Goal: Register for event/course

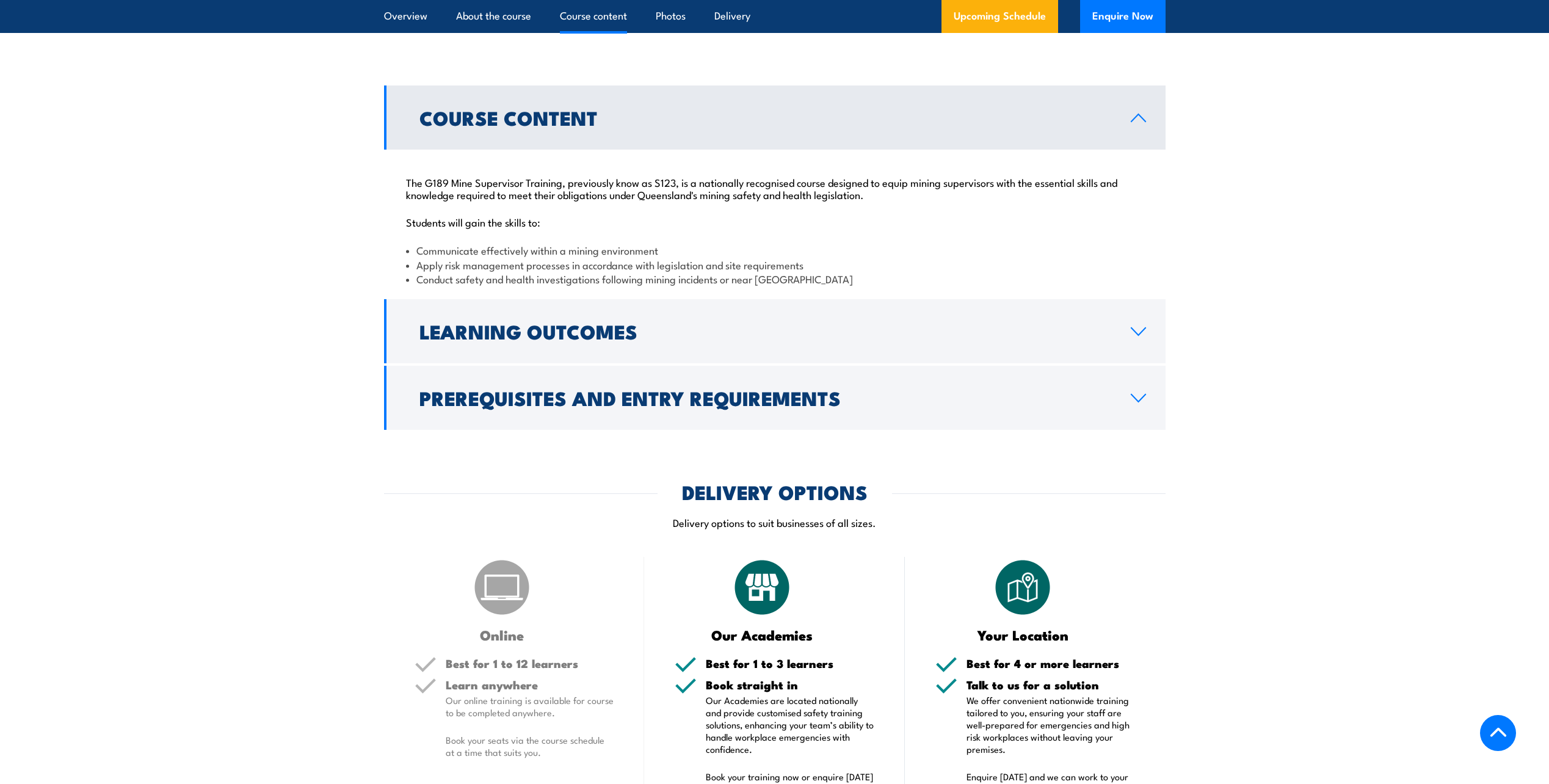
scroll to position [1099, 0]
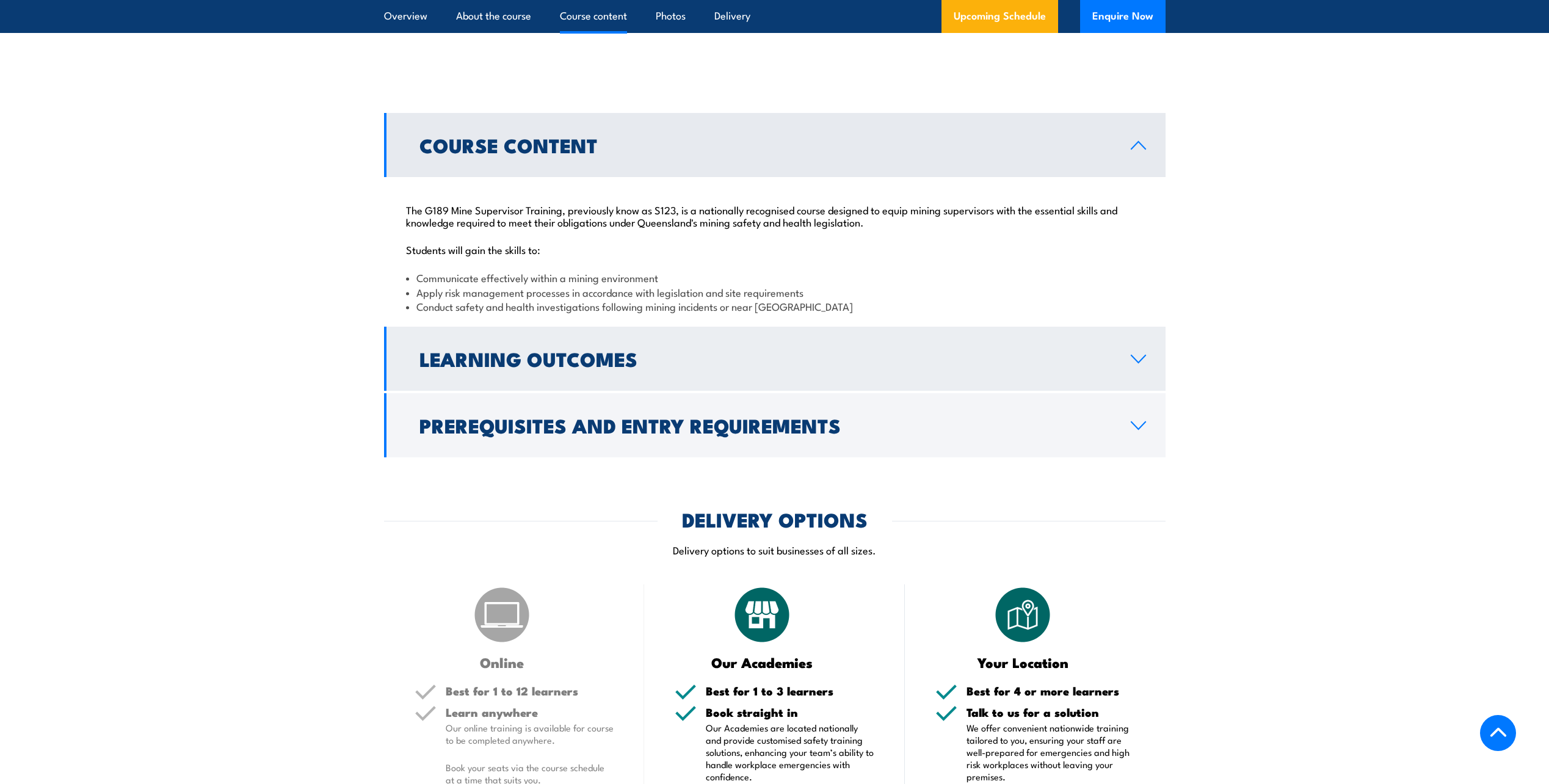
click at [1133, 359] on icon at bounding box center [1138, 359] width 17 height 10
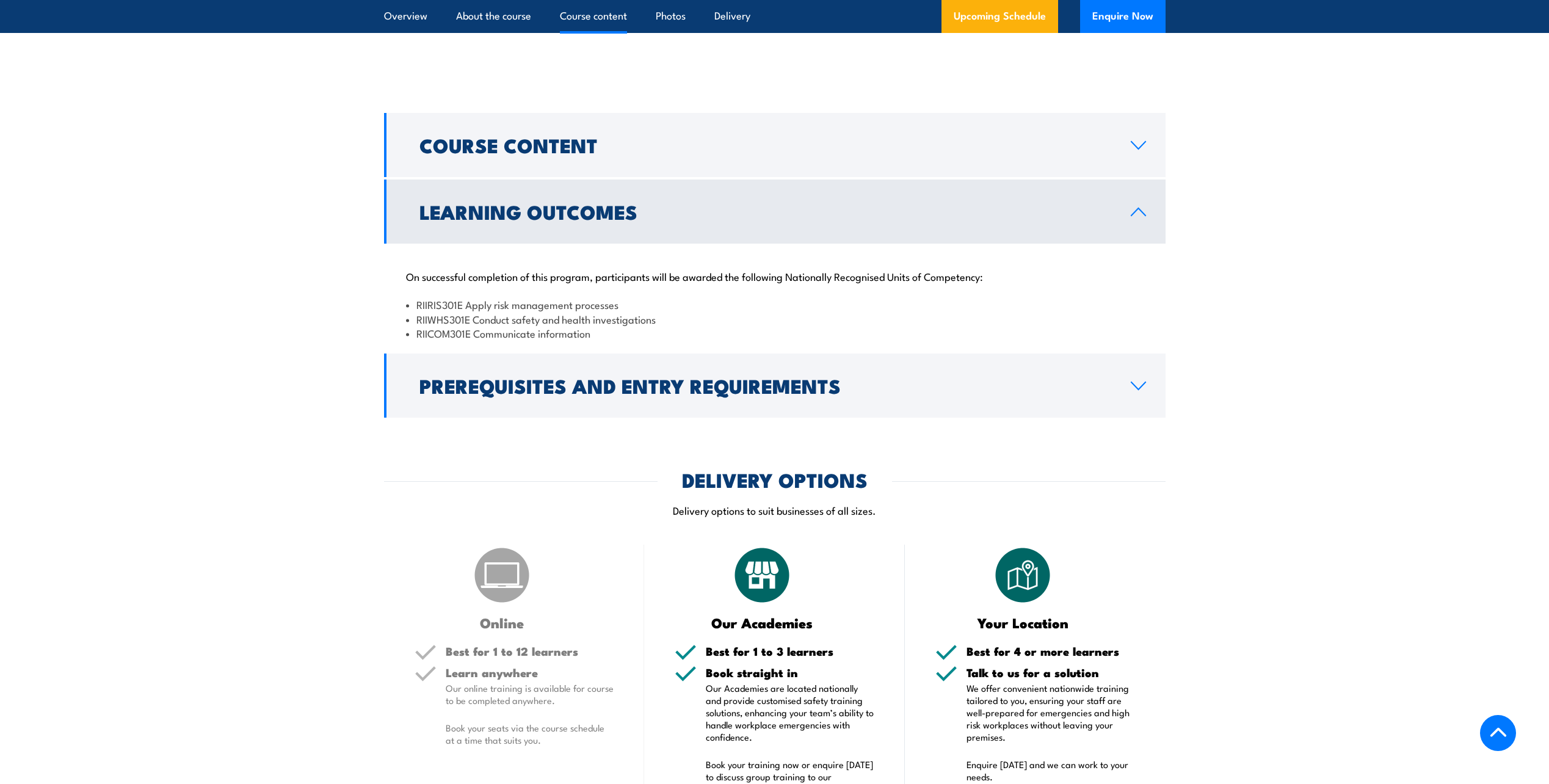
click at [1133, 359] on link "Prerequisites and Entry Requirements" at bounding box center [775, 386] width 782 height 64
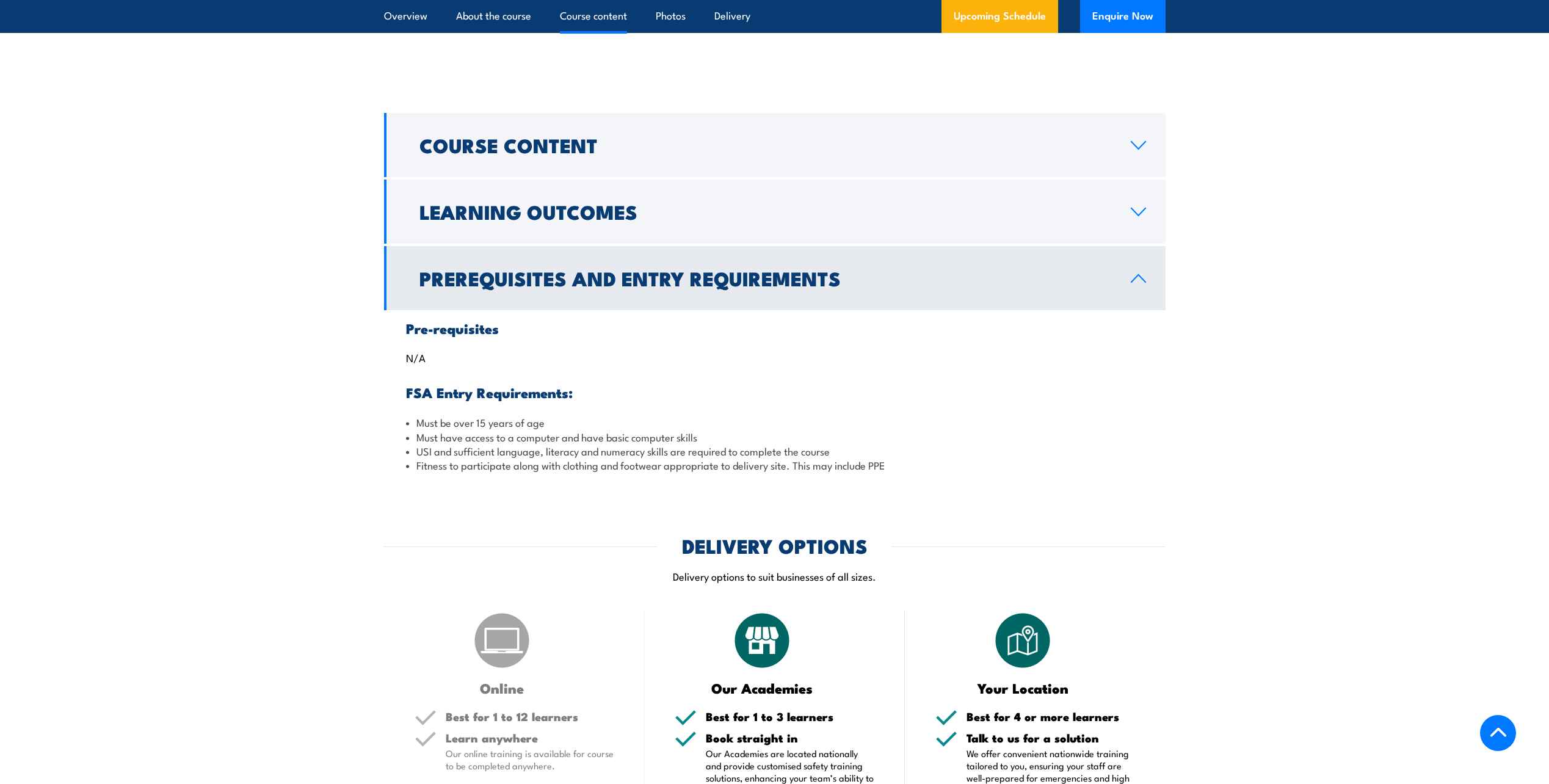
click at [1141, 277] on icon at bounding box center [1138, 279] width 14 height 8
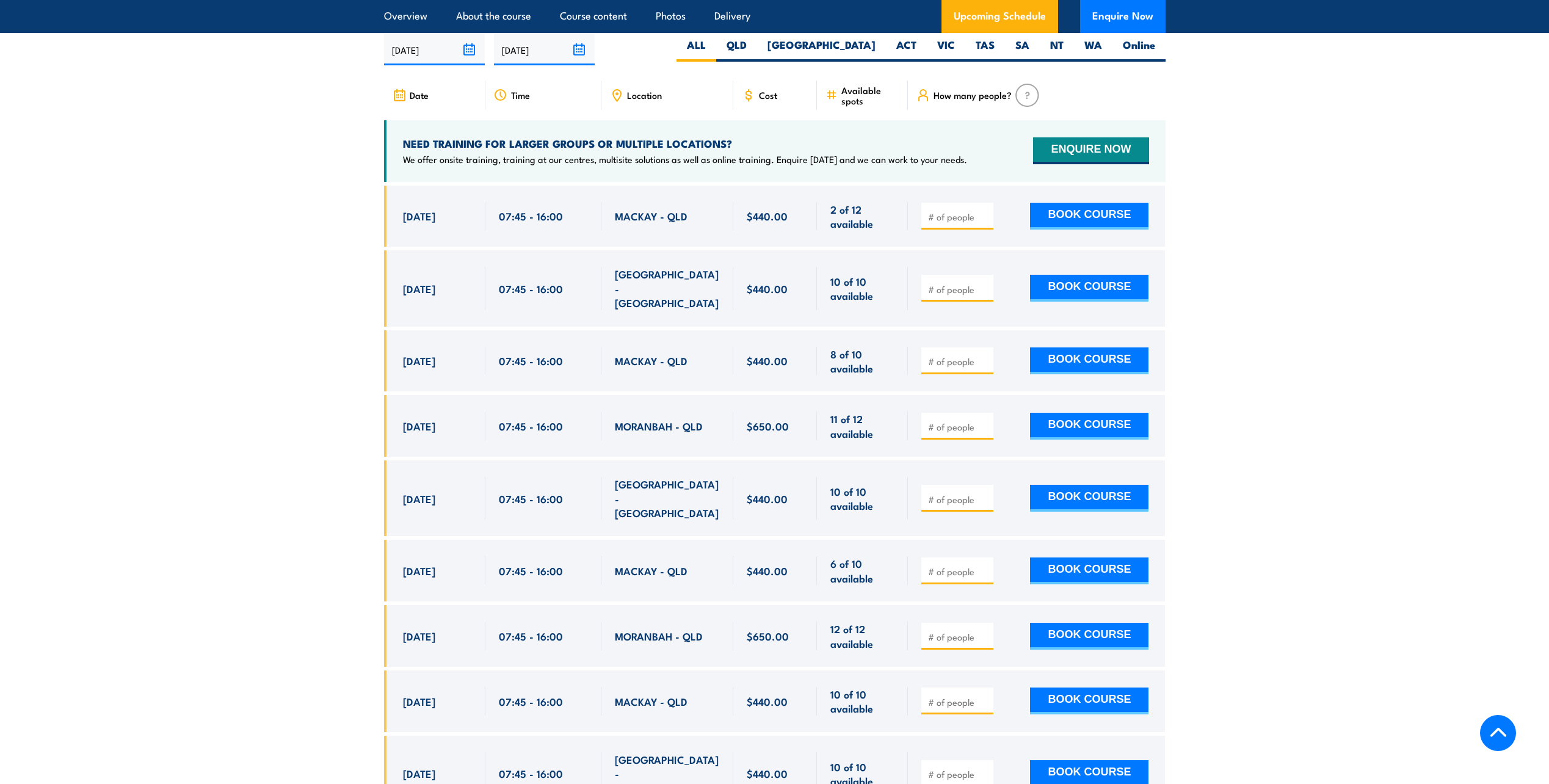
scroll to position [1893, 0]
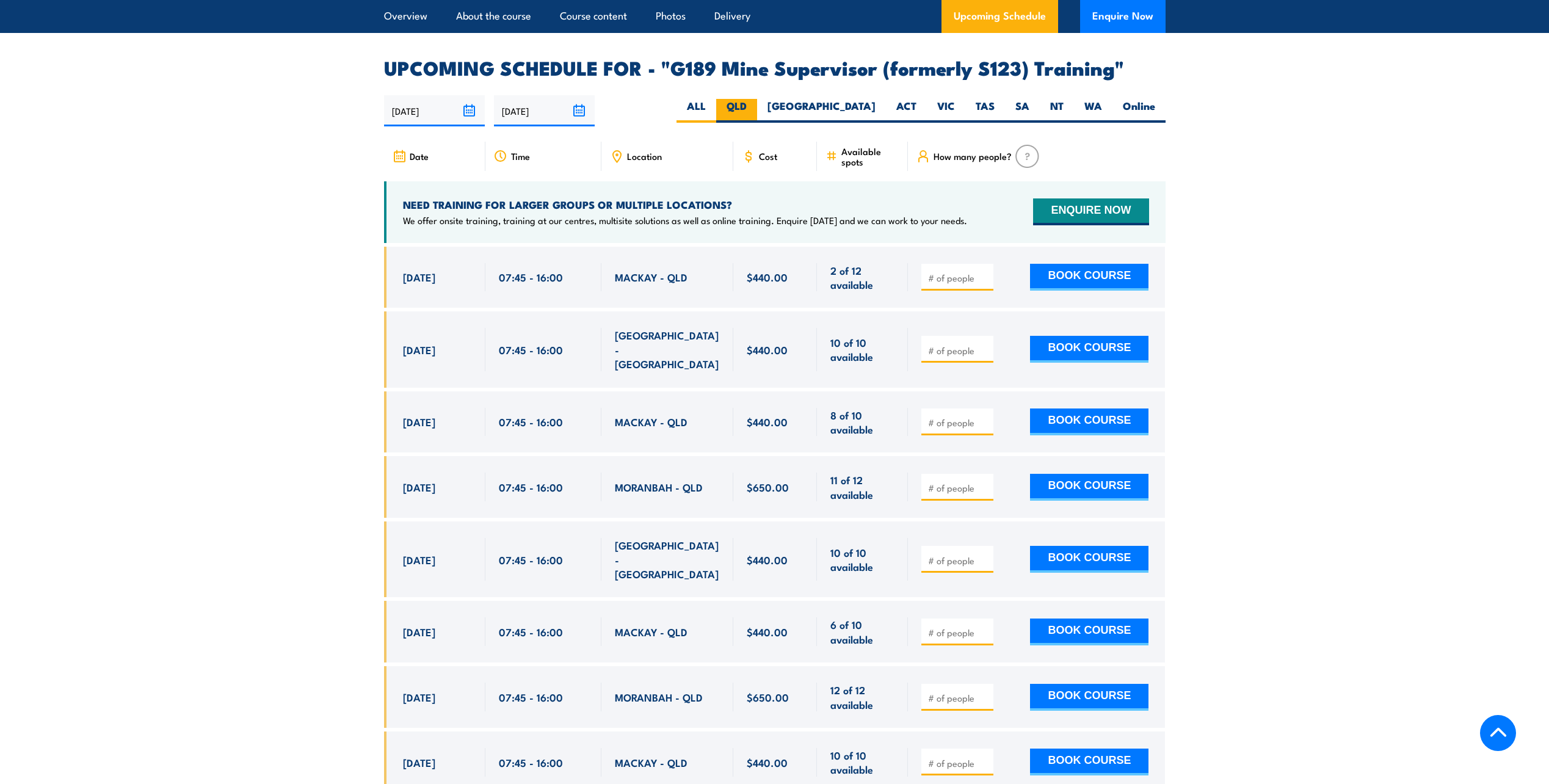
click at [757, 99] on label "QLD" at bounding box center [737, 110] width 41 height 24
click at [755, 99] on input "QLD" at bounding box center [750, 103] width 8 height 8
radio input "true"
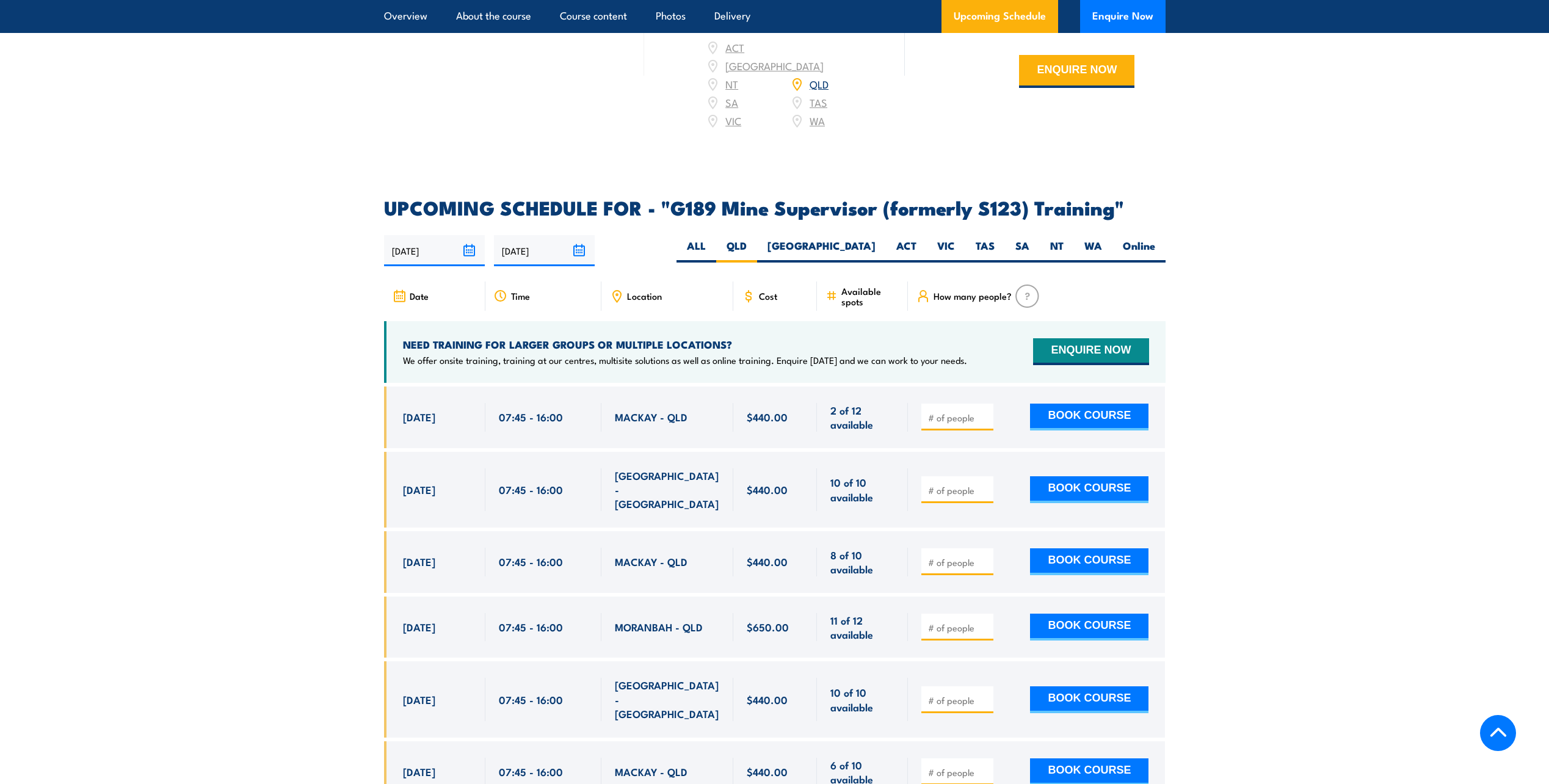
scroll to position [2142, 0]
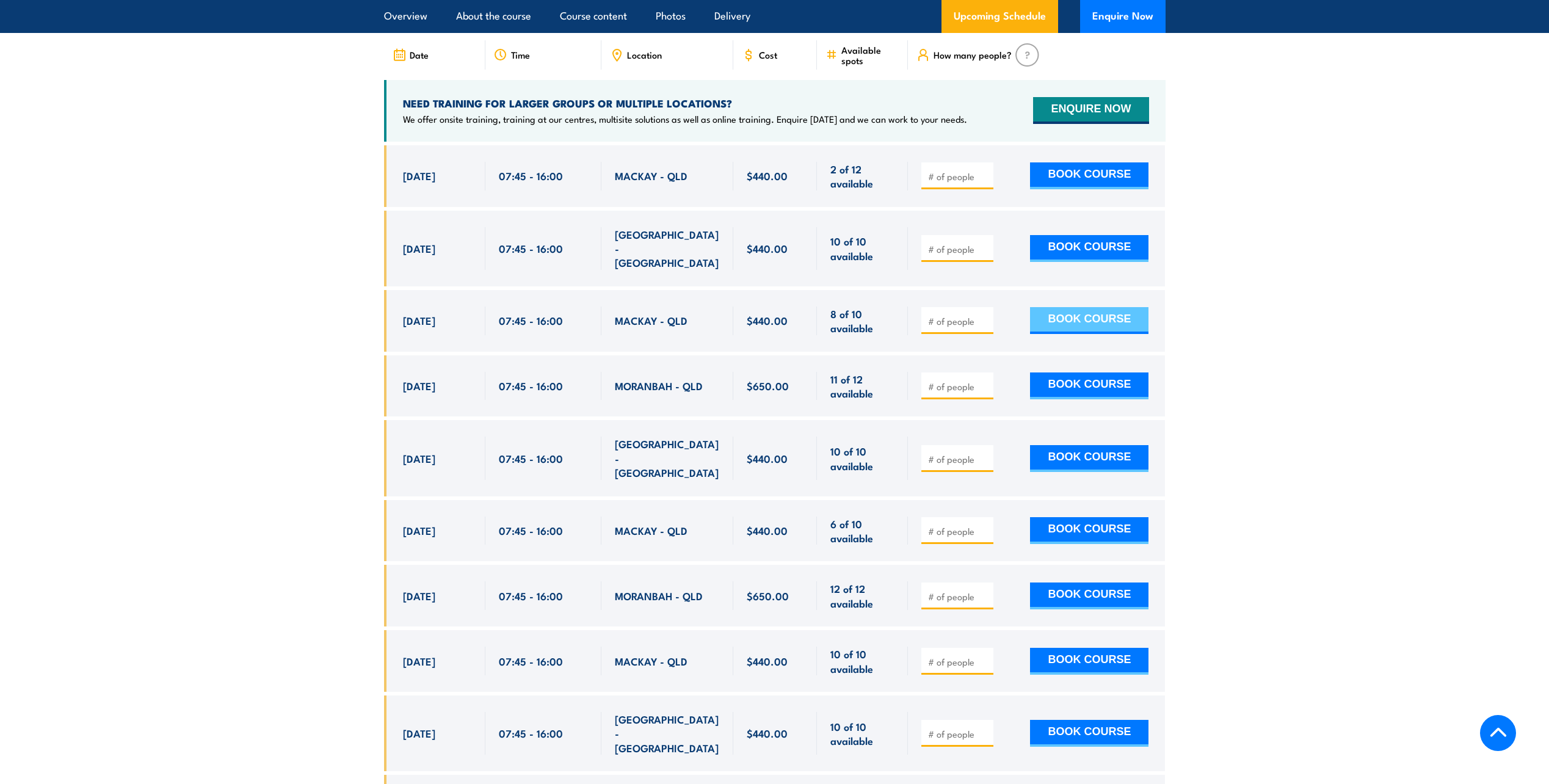
click at [1072, 307] on button "BOOK COURSE" at bounding box center [1089, 320] width 118 height 27
type input "1"
click at [1066, 307] on button "BOOK COURSE" at bounding box center [1089, 320] width 118 height 27
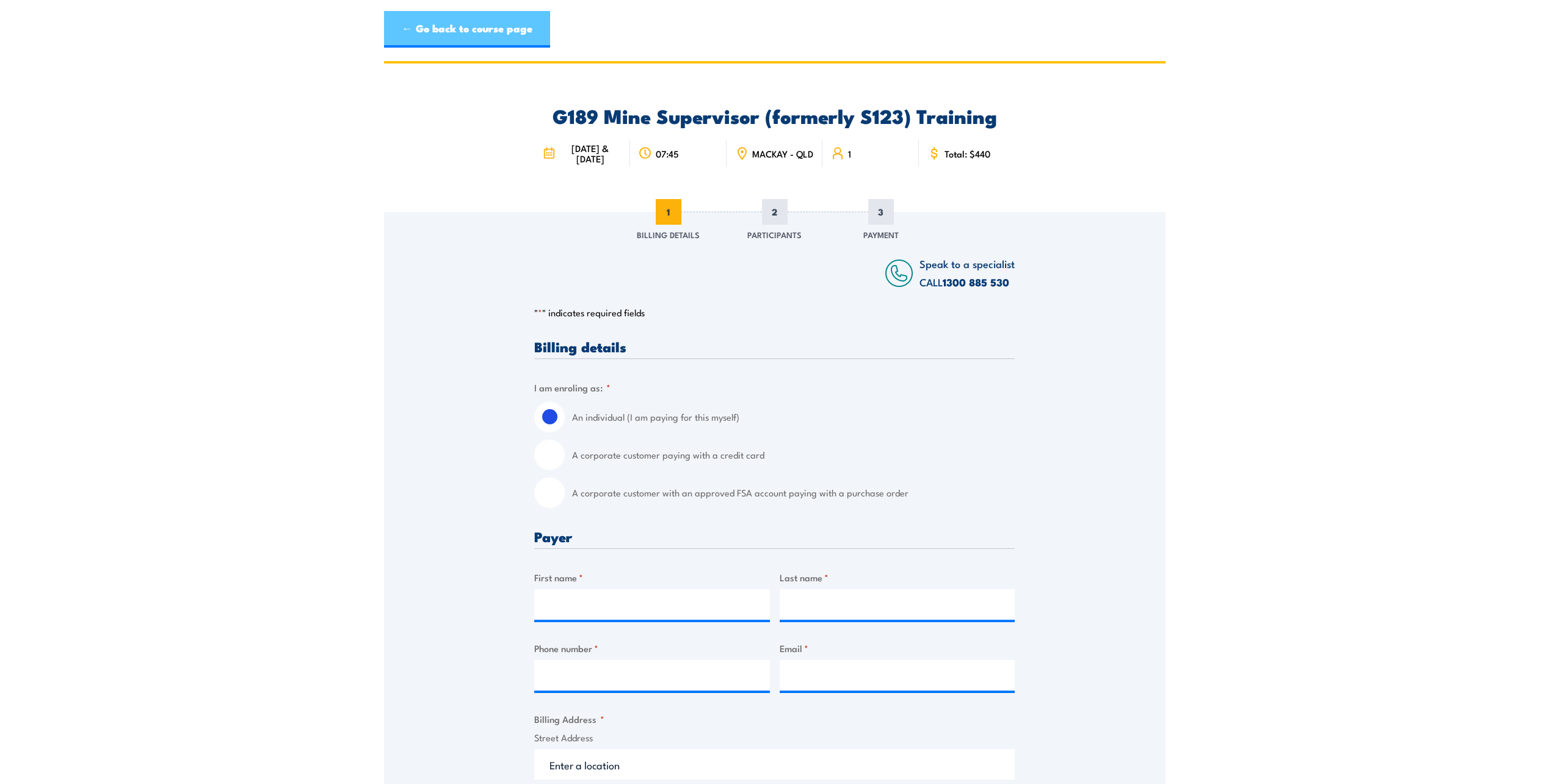
click at [423, 29] on link "← Go back to course page" at bounding box center [467, 29] width 166 height 37
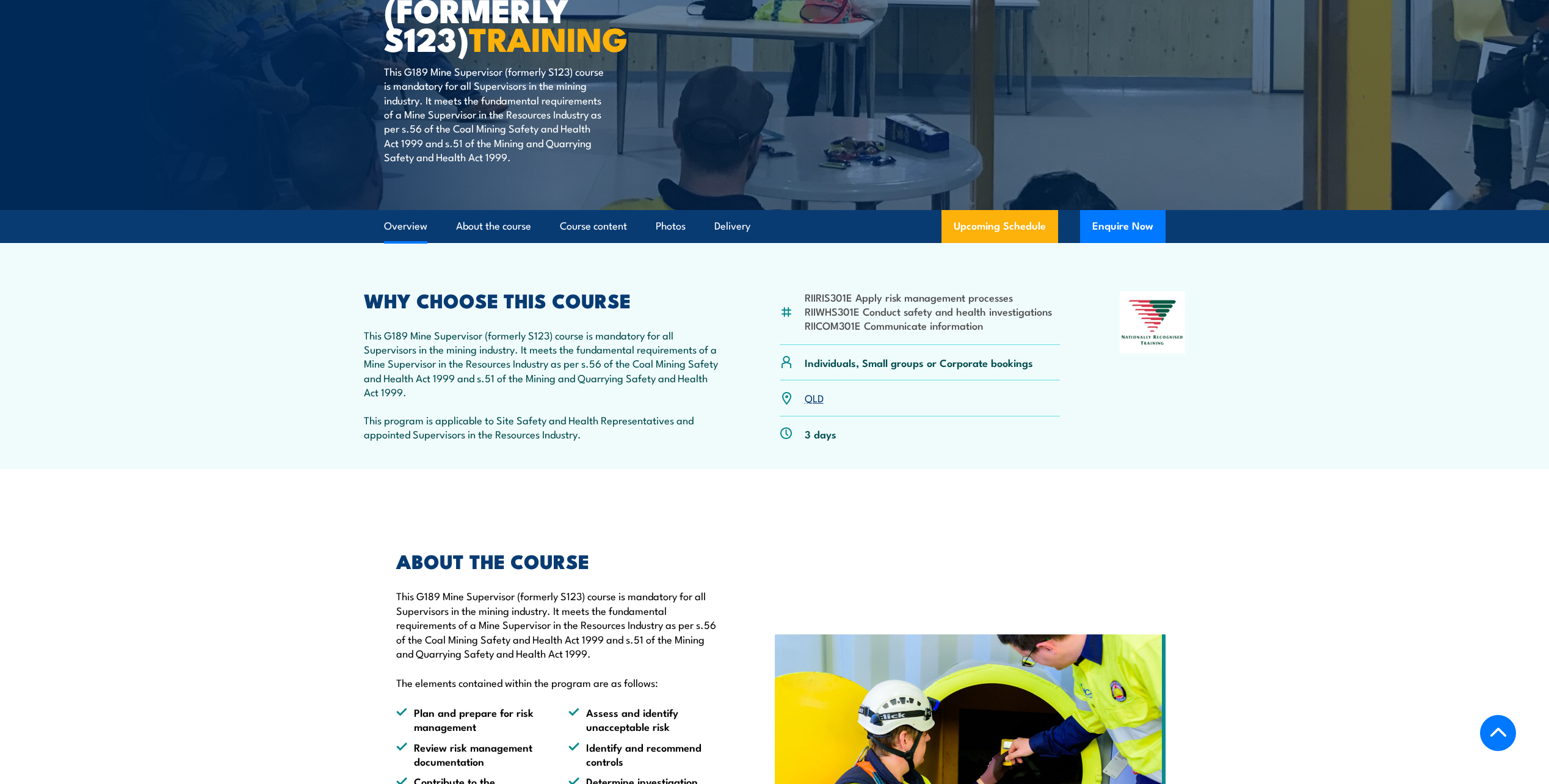
scroll to position [126, 0]
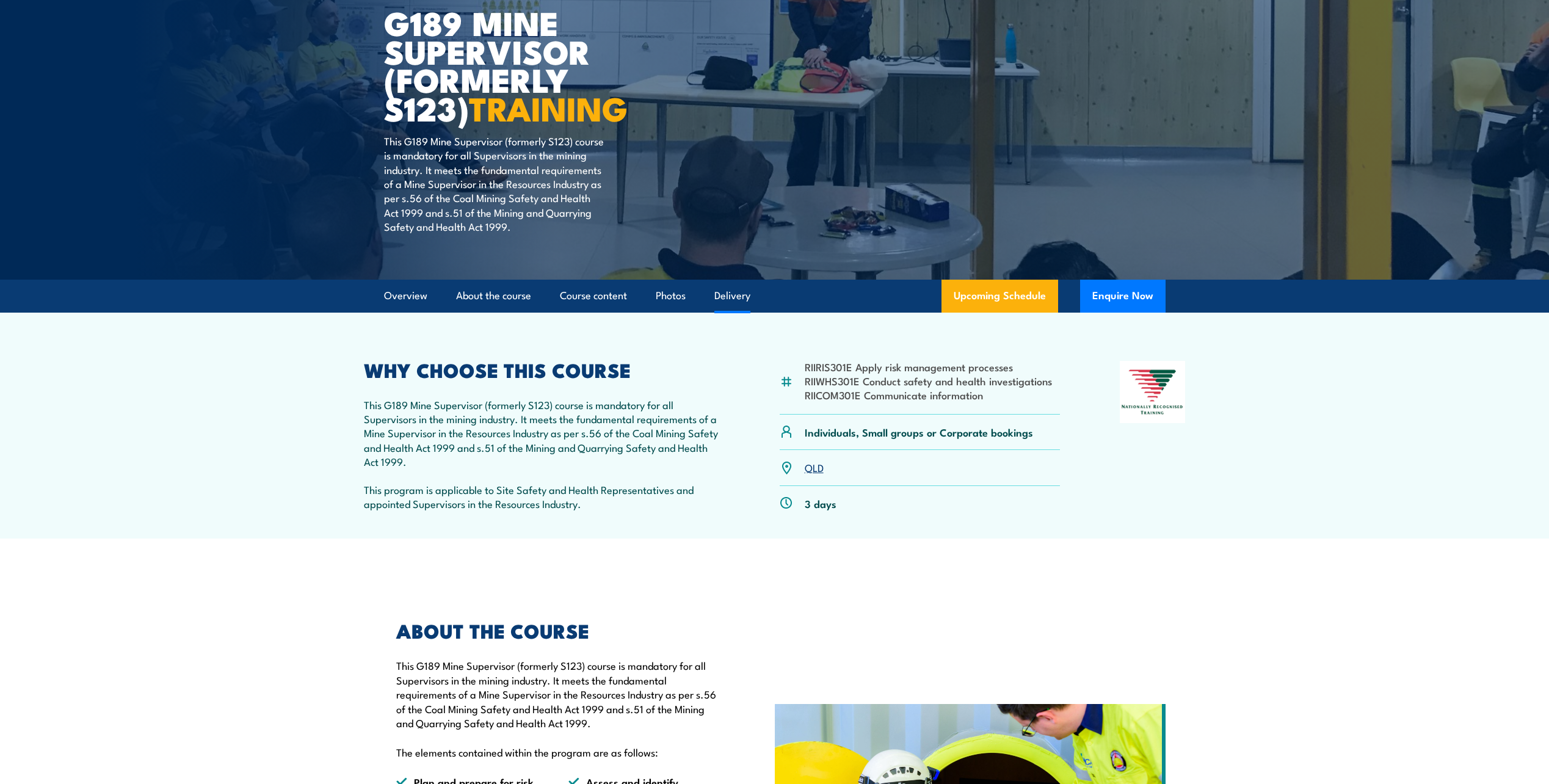
click at [731, 297] on link "Delivery" at bounding box center [732, 296] width 36 height 32
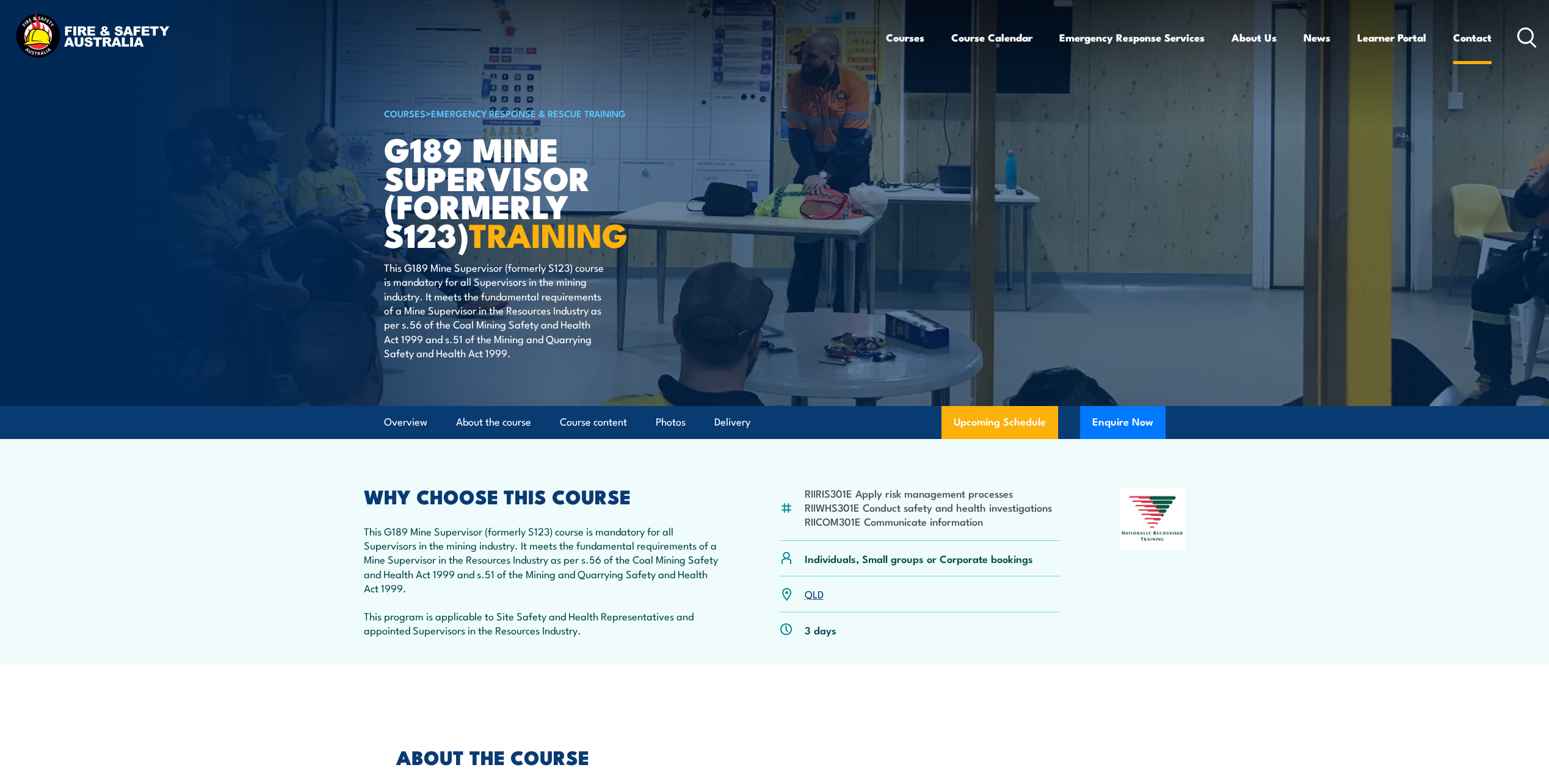
click at [1471, 38] on link "Contact" at bounding box center [1472, 37] width 38 height 32
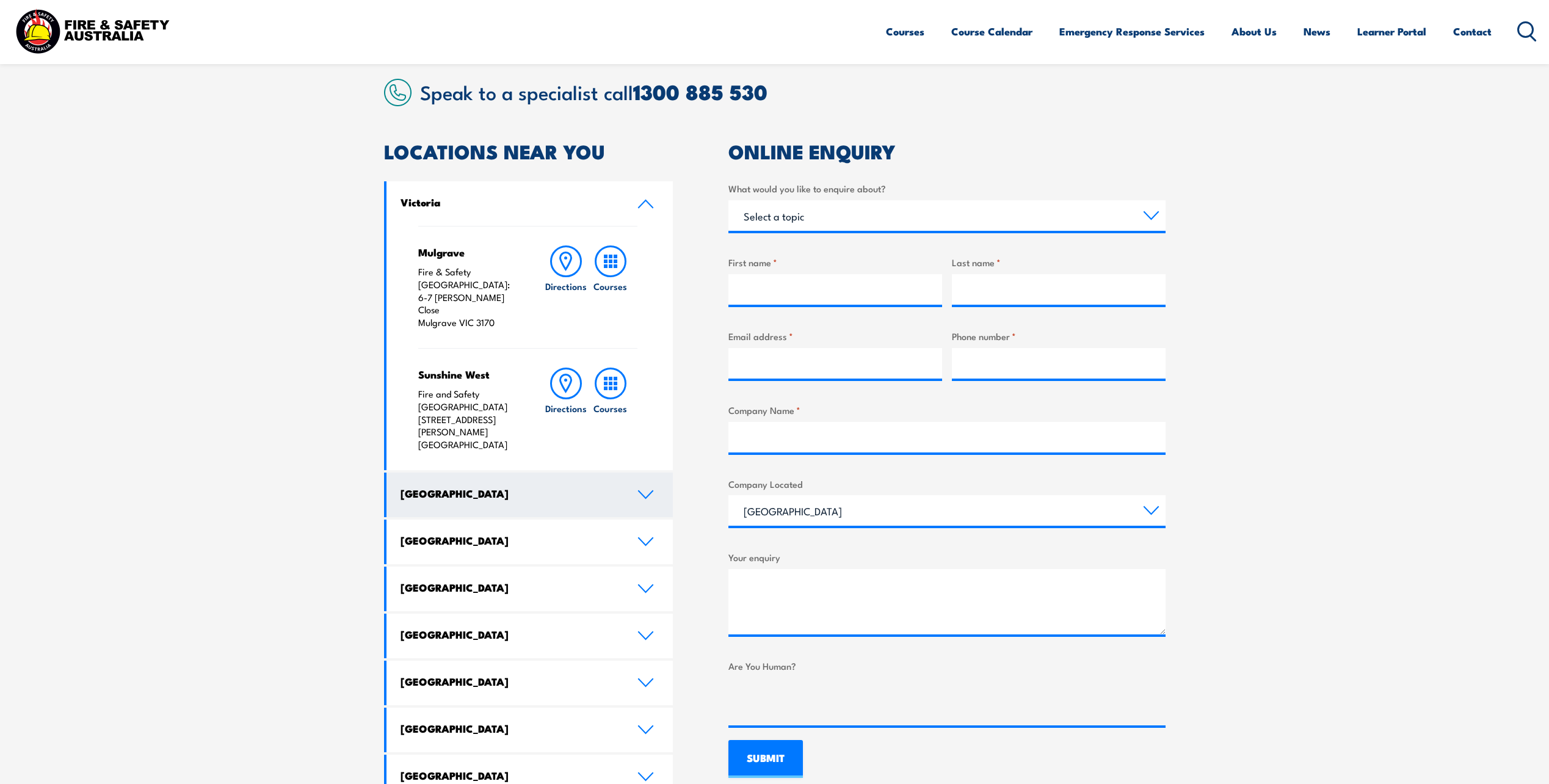
scroll to position [306, 0]
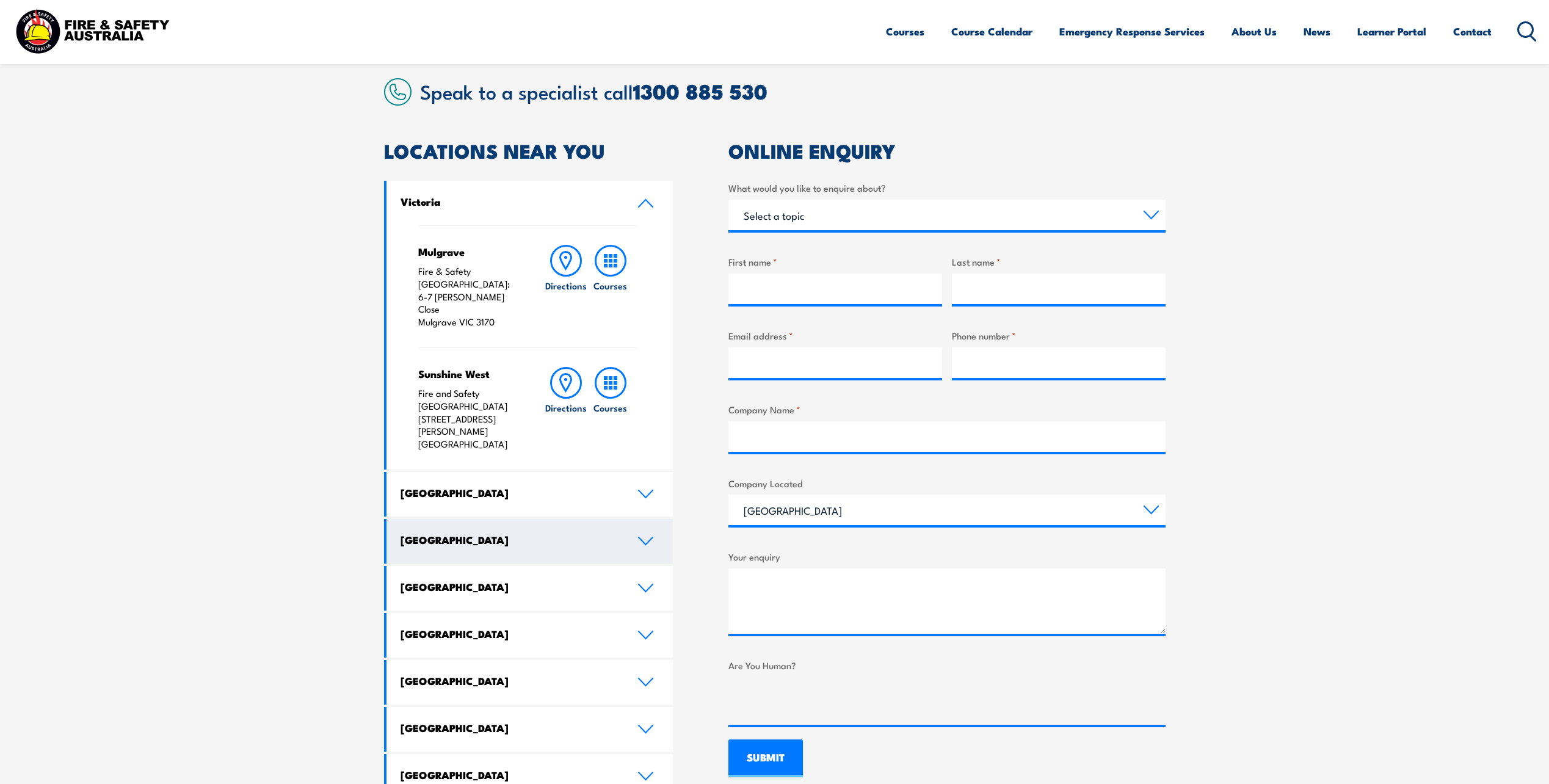
click at [651, 536] on icon at bounding box center [646, 541] width 17 height 10
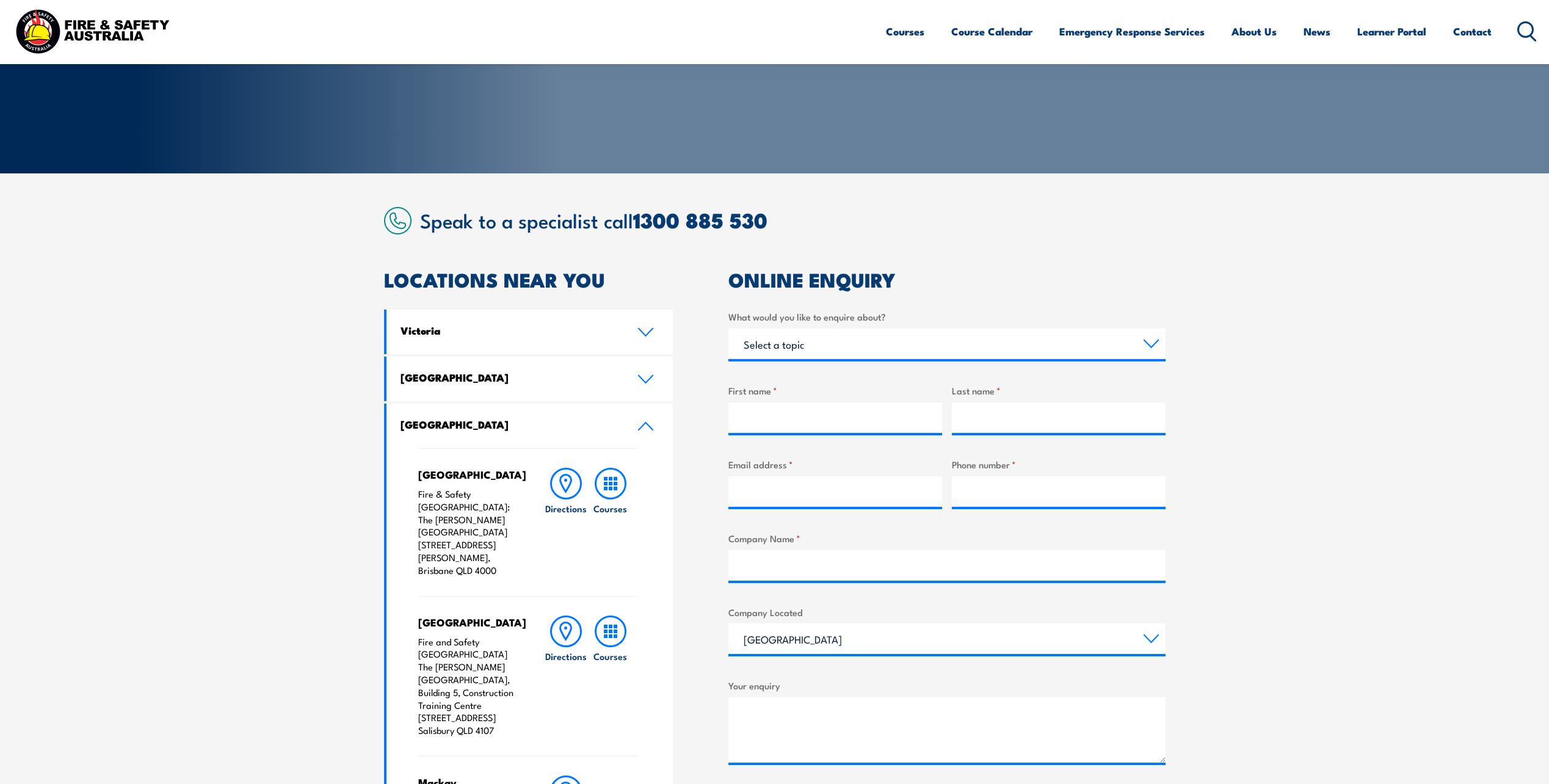
scroll to position [183, 0]
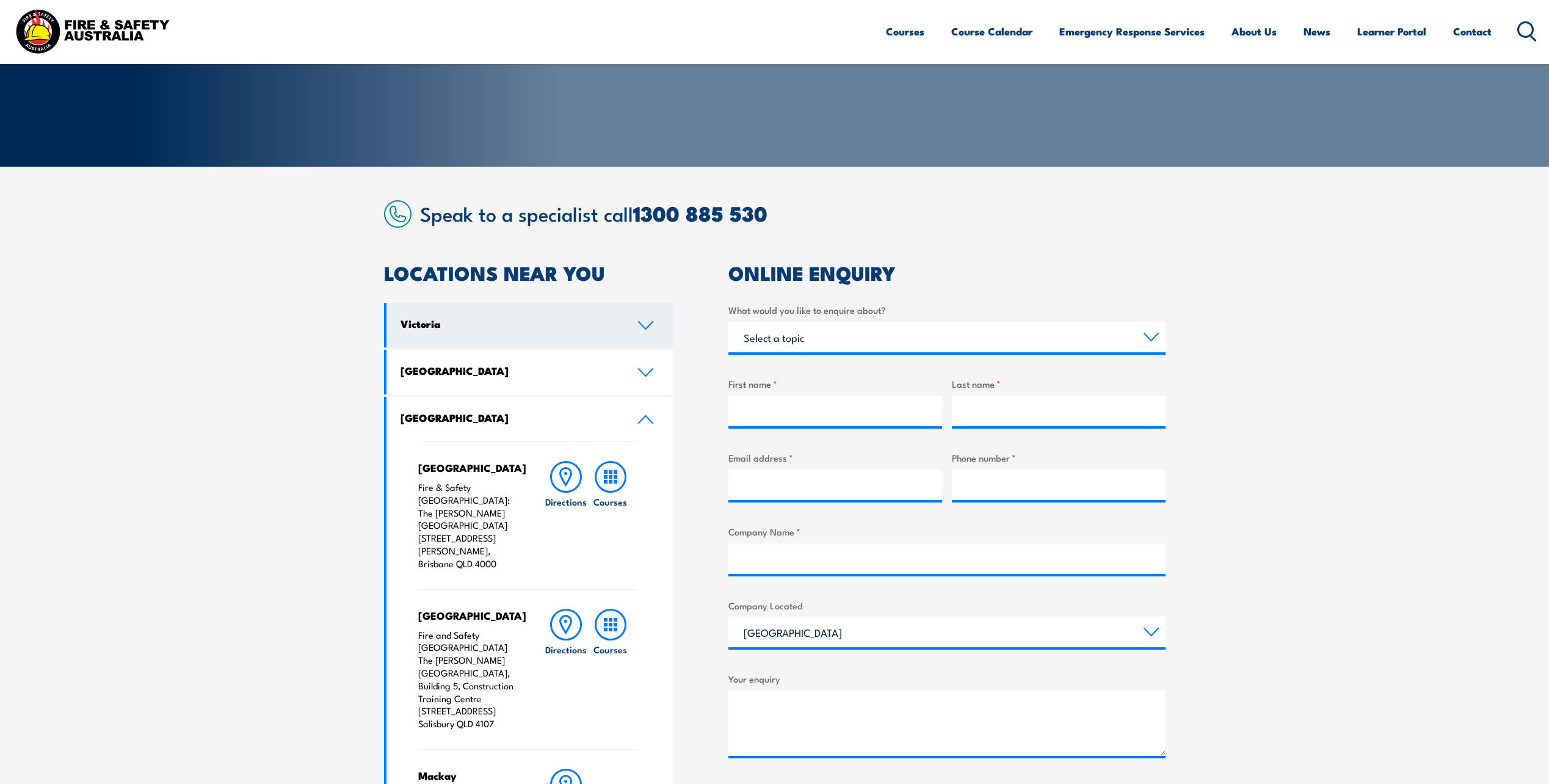
click at [645, 325] on icon at bounding box center [646, 325] width 17 height 10
